Goal: Check status: Check status

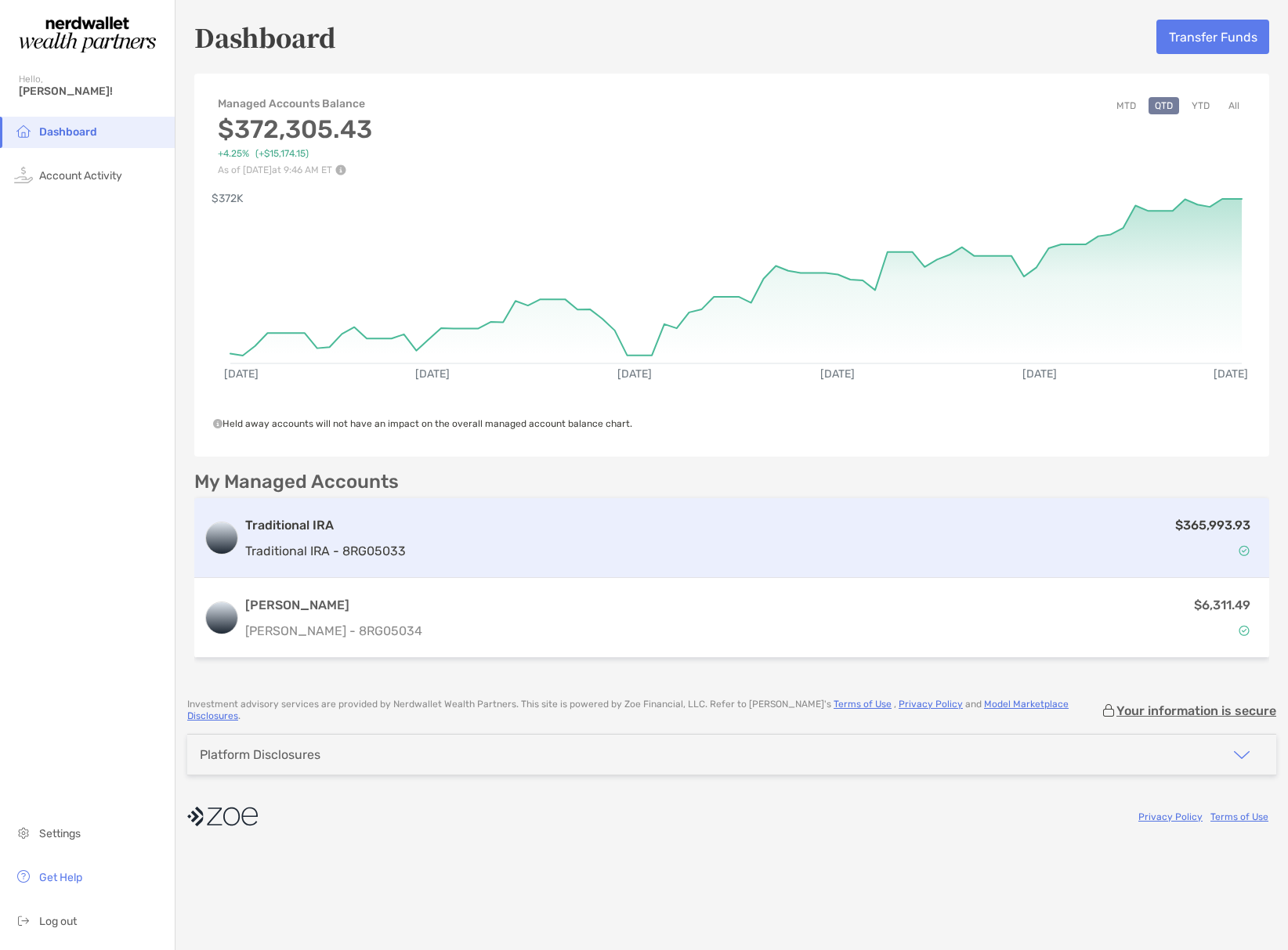
click at [544, 543] on div "$365,993.93" at bounding box center [836, 538] width 848 height 45
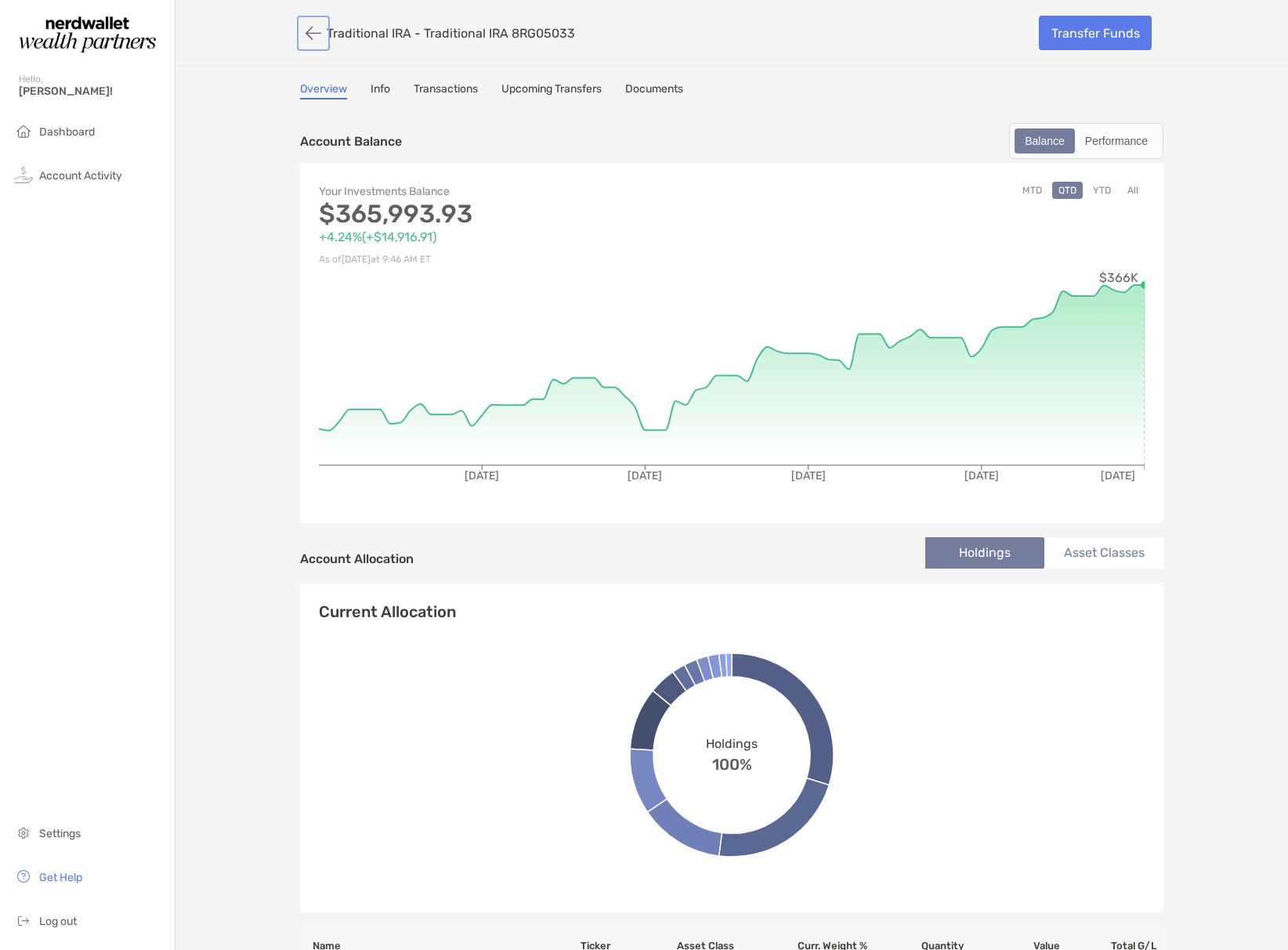
click at [312, 32] on button "button" at bounding box center [313, 33] width 27 height 29
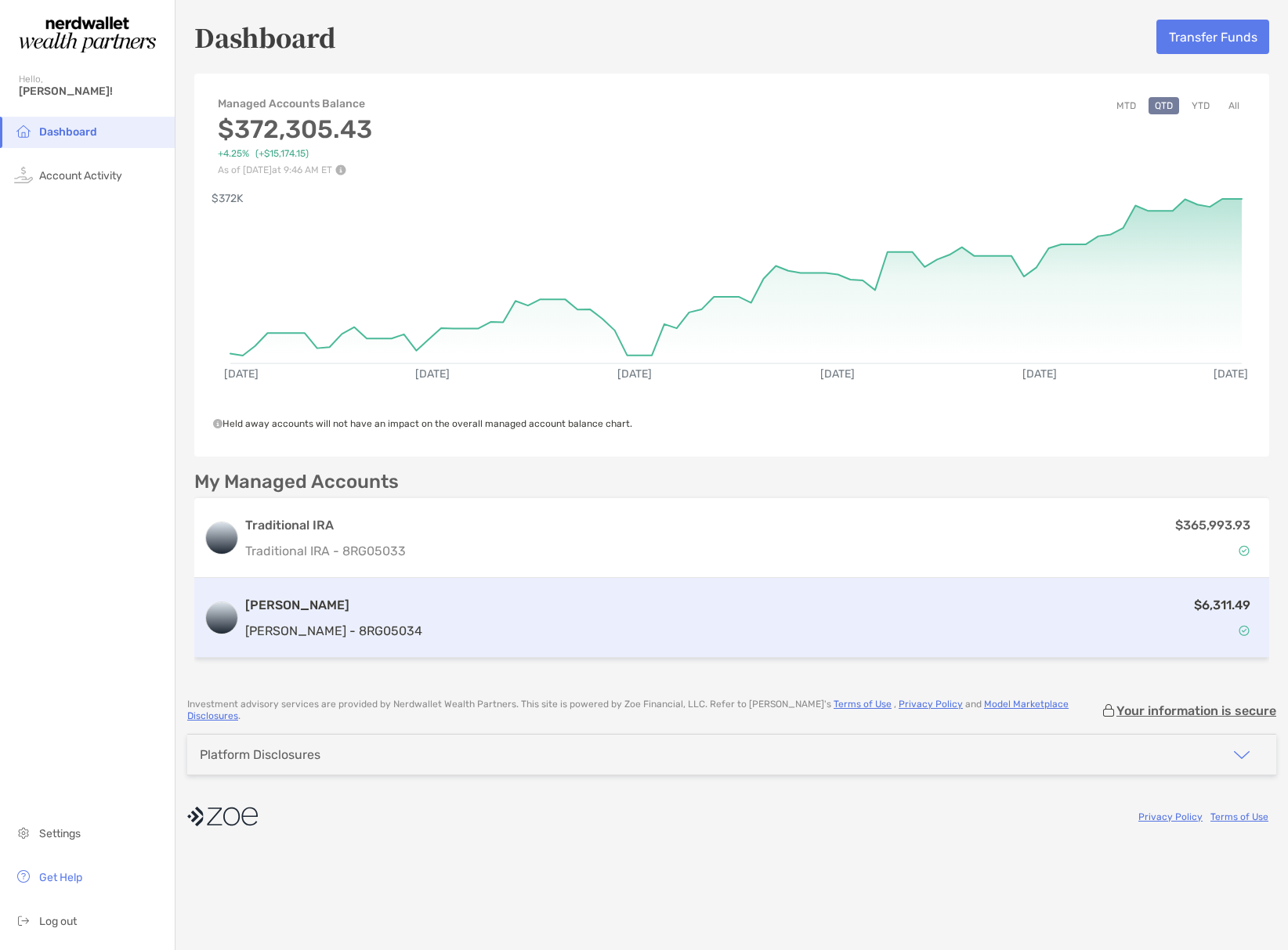
click at [493, 617] on div "$6,311.49" at bounding box center [844, 618] width 831 height 45
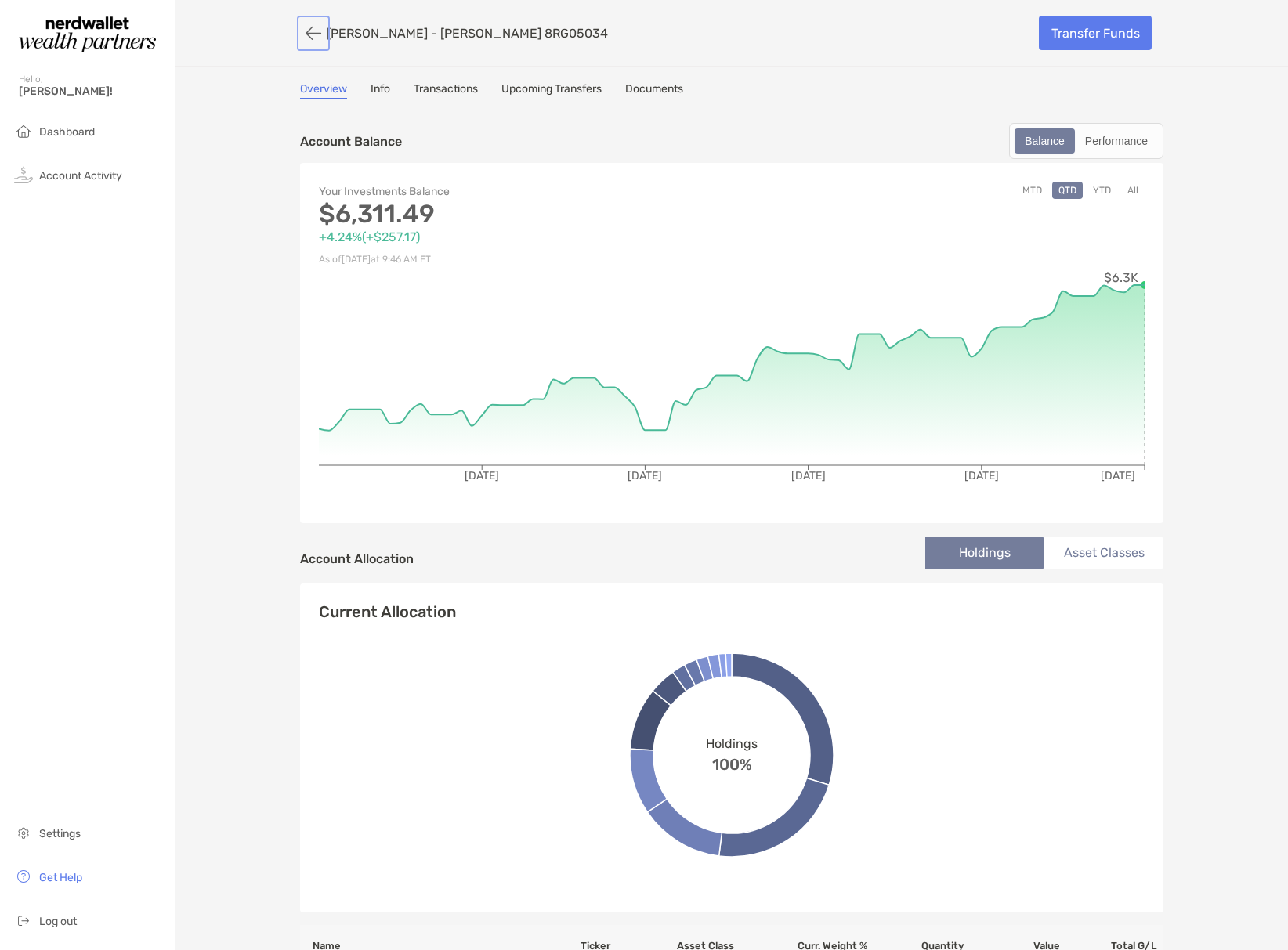
click at [315, 30] on button "button" at bounding box center [313, 33] width 27 height 29
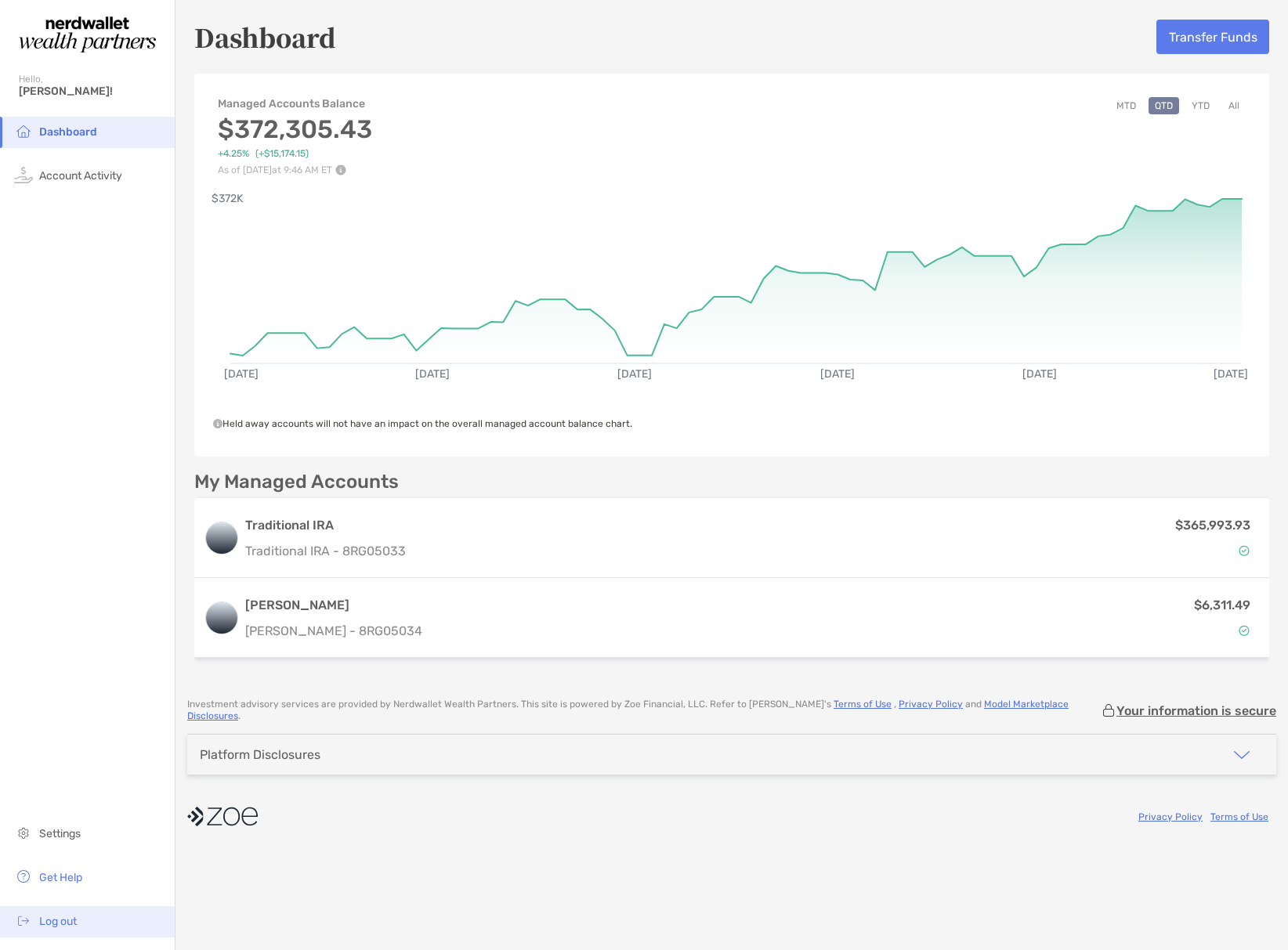
click at [62, 917] on span "Log out" at bounding box center [58, 922] width 37 height 13
